Goal: Communication & Community: Participate in discussion

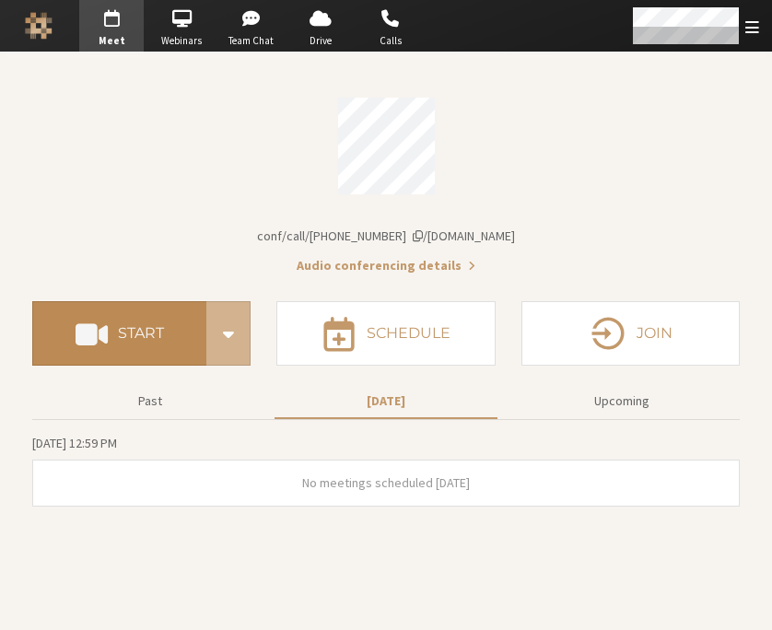
click at [113, 341] on button "Start" at bounding box center [119, 333] width 174 height 64
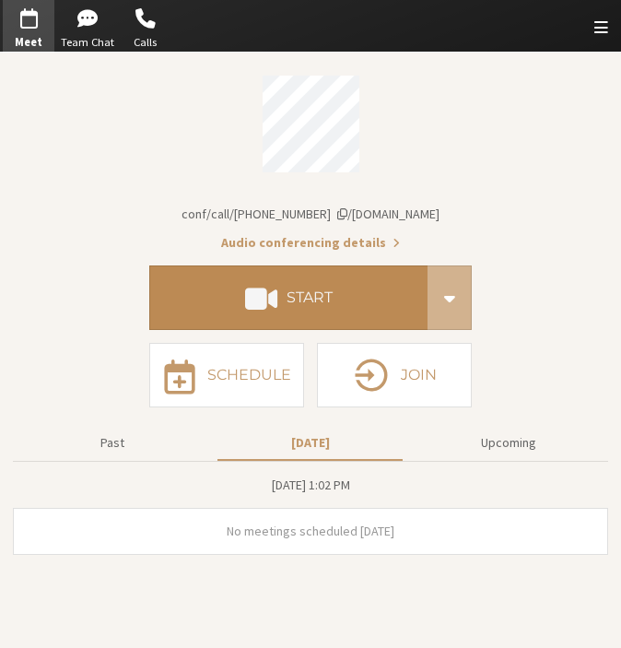
click at [287, 309] on button "Start" at bounding box center [288, 297] width 278 height 64
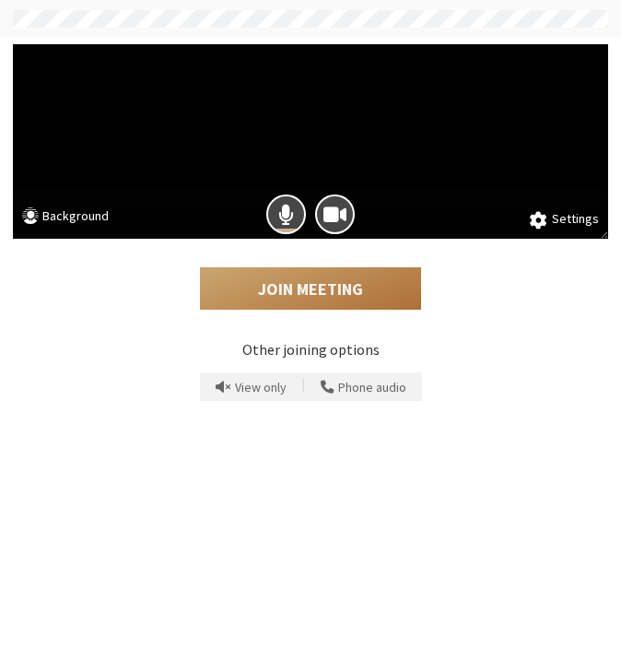
click at [345, 284] on button "Join Meeting" at bounding box center [310, 288] width 221 height 42
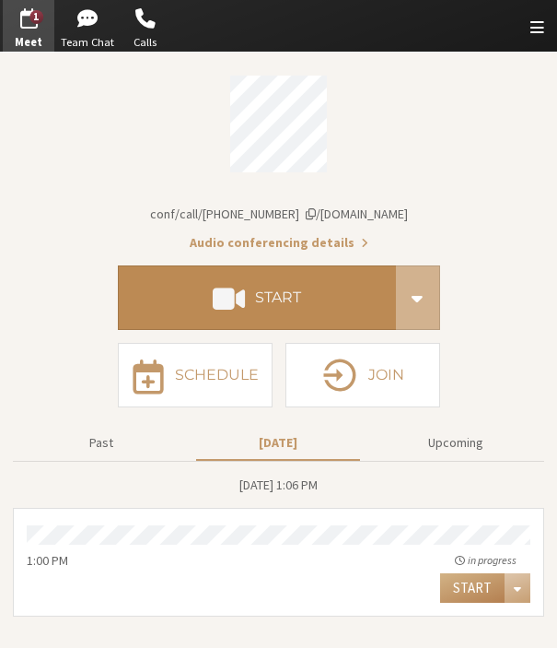
click at [274, 301] on h4 "Start" at bounding box center [278, 297] width 46 height 15
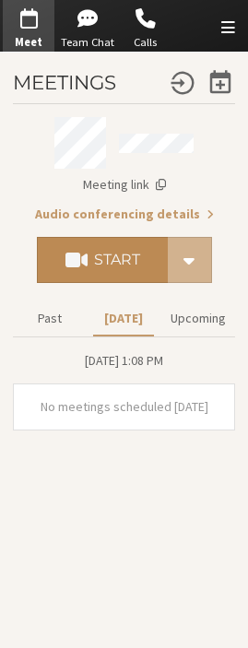
click at [95, 275] on button "Start" at bounding box center [102, 260] width 131 height 46
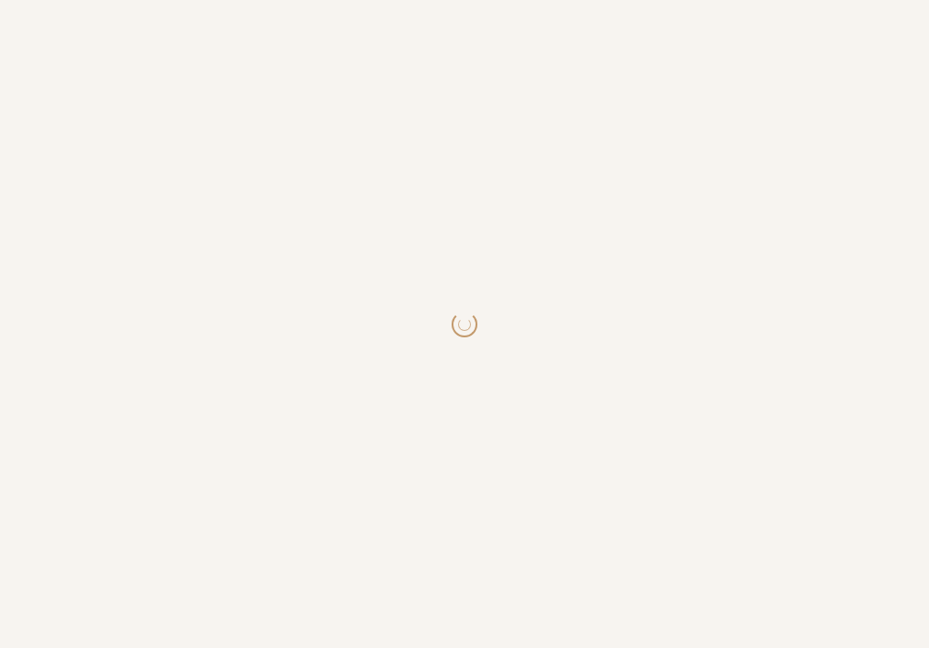
click at [399, 211] on html at bounding box center [464, 324] width 929 height 648
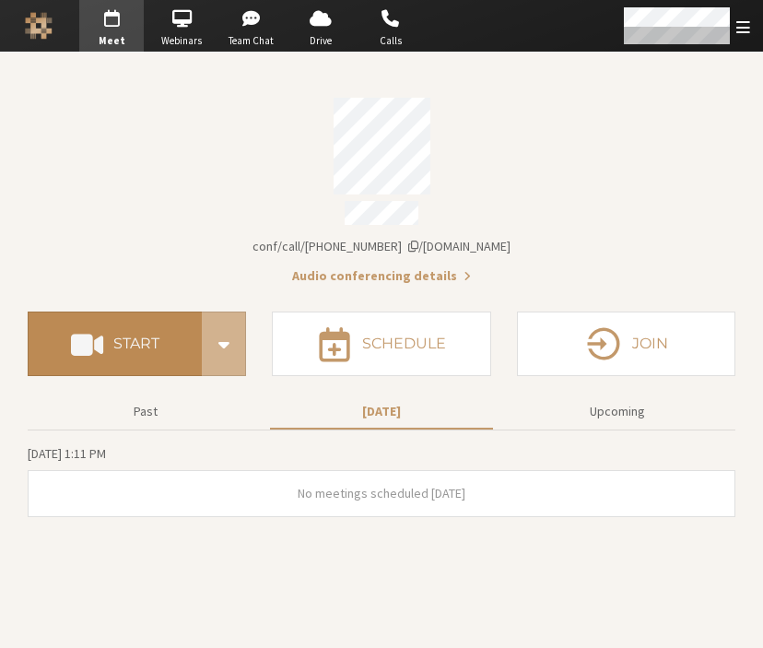
click at [99, 311] on button "Start" at bounding box center [115, 343] width 174 height 64
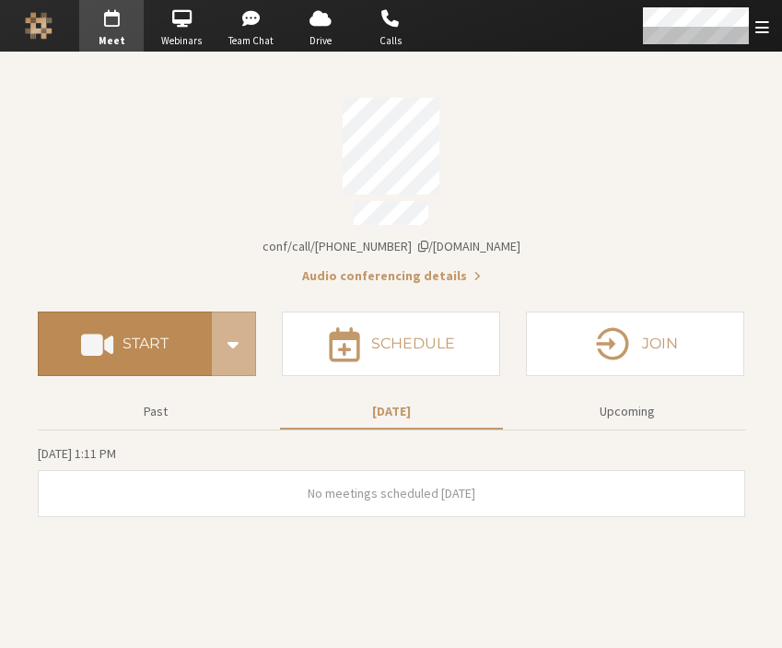
click at [136, 346] on button "Start" at bounding box center [125, 343] width 174 height 64
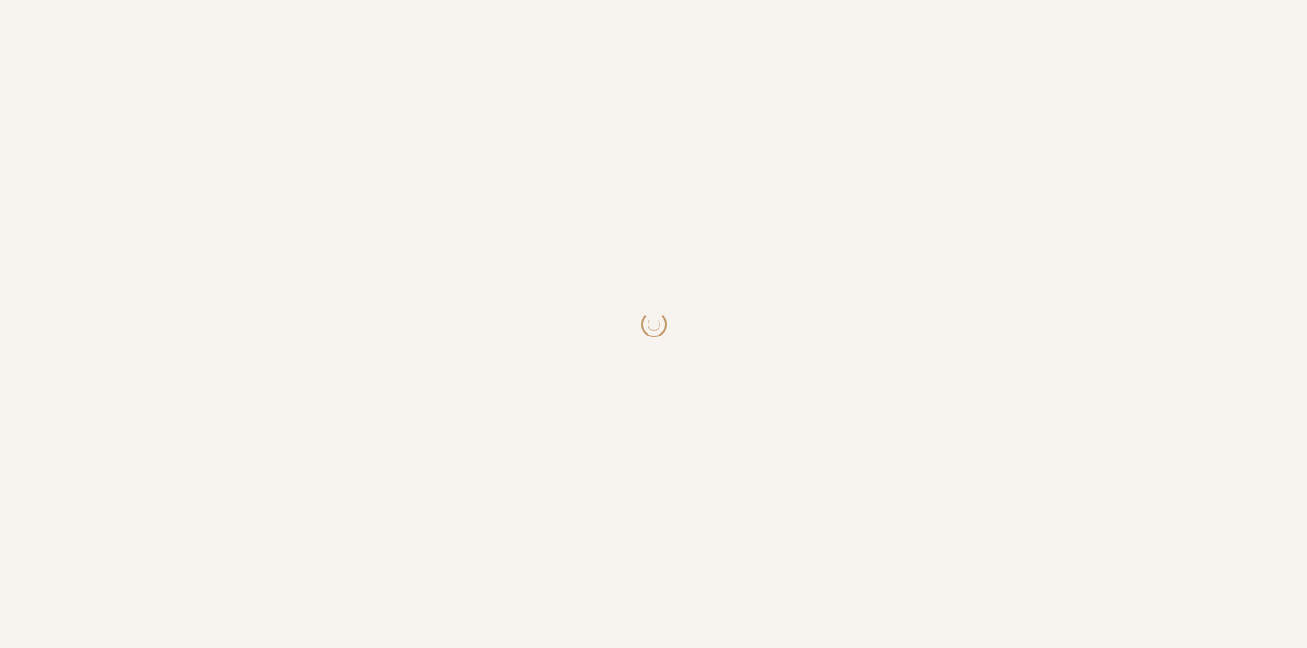
click at [471, 309] on html at bounding box center [653, 324] width 1307 height 648
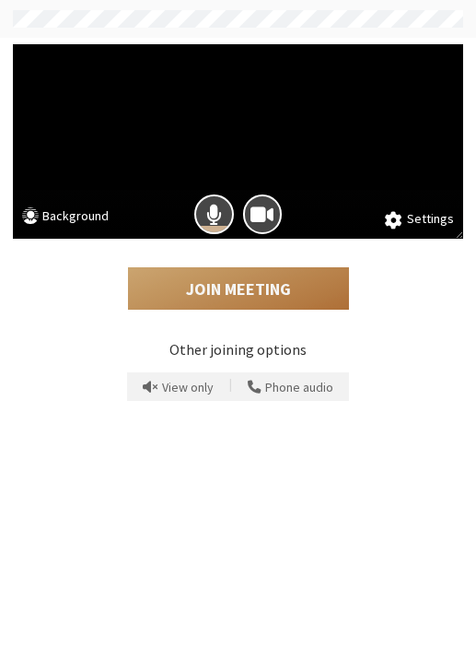
click at [233, 286] on button "Join Meeting" at bounding box center [238, 288] width 221 height 42
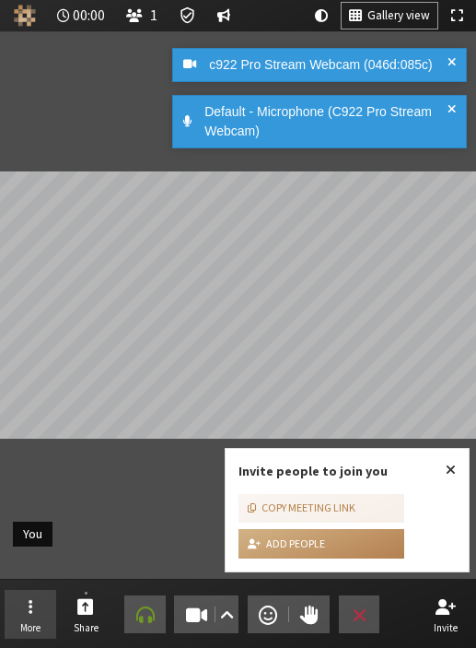
click at [45, 594] on button "More" at bounding box center [31, 615] width 52 height 50
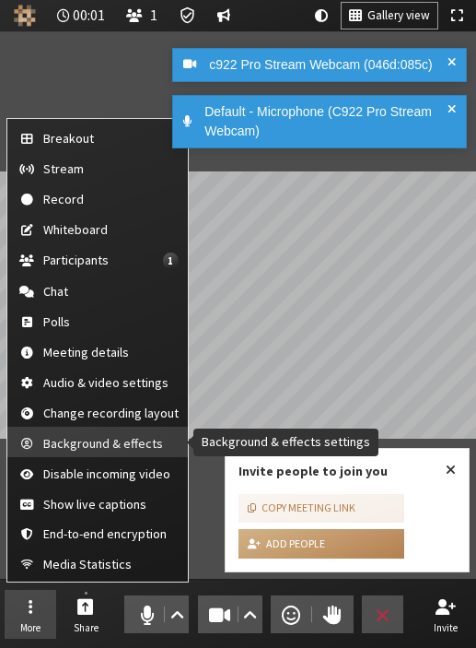
click at [99, 441] on span "Background & effects" at bounding box center [110, 444] width 135 height 14
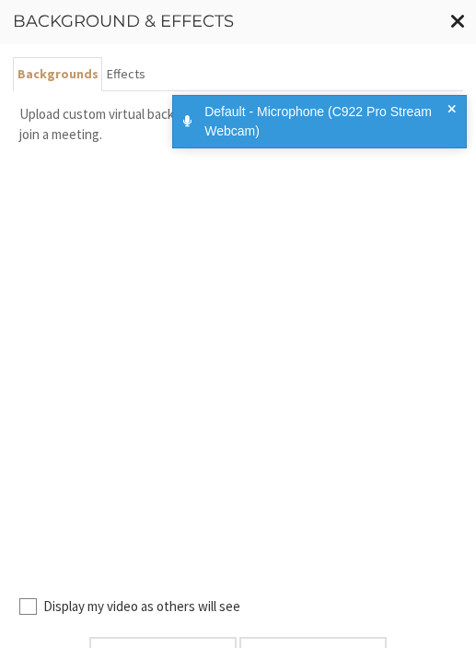
click at [451, 19] on span "Close modal" at bounding box center [458, 20] width 16 height 23
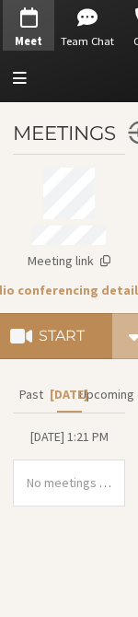
click at [78, 341] on h4 "Start" at bounding box center [62, 336] width 46 height 15
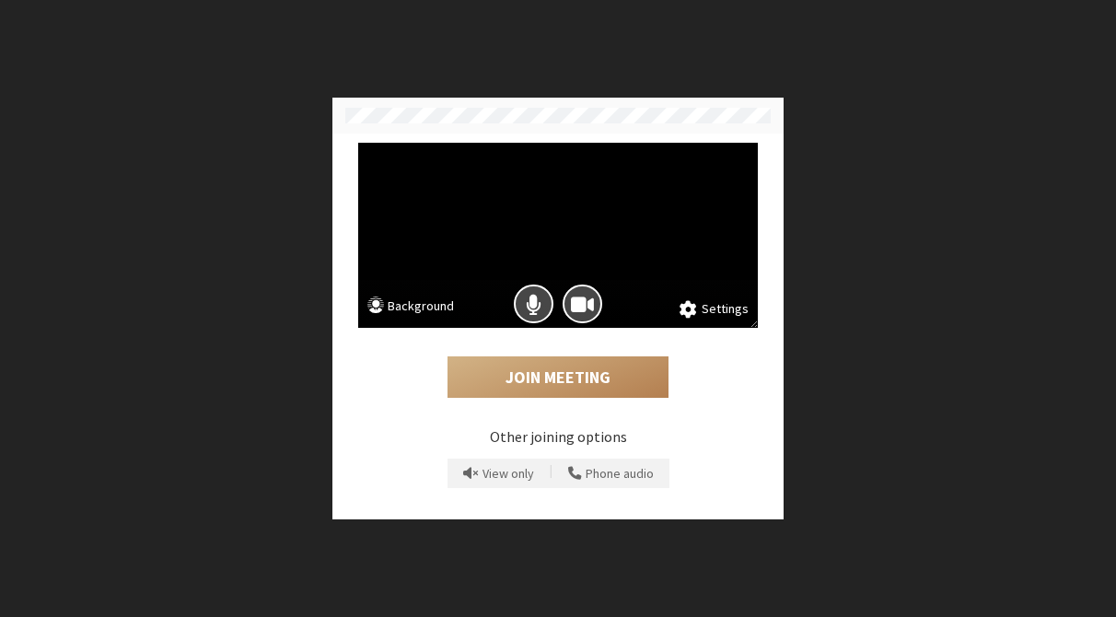
click at [844, 299] on div "Settings Background Join Meeting Other joining options View only | Phone audio" at bounding box center [558, 308] width 1116 height 617
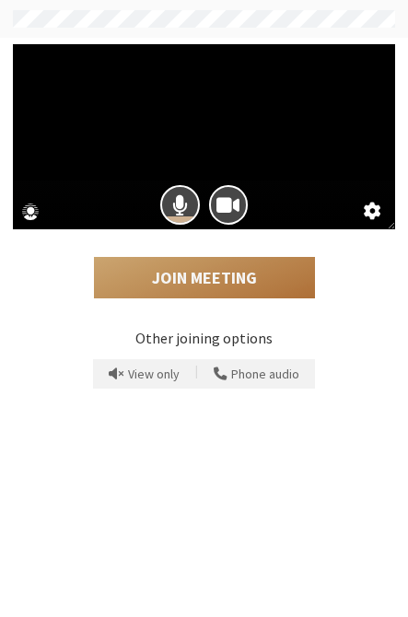
click at [252, 263] on button "Join Meeting" at bounding box center [204, 278] width 221 height 42
